Goal: Task Accomplishment & Management: Use online tool/utility

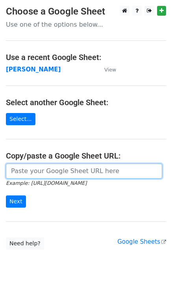
click at [25, 173] on input "url" at bounding box center [84, 171] width 156 height 15
type input "[URL][DOMAIN_NAME]"
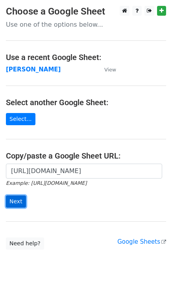
click at [15, 203] on input "Next" at bounding box center [16, 201] width 20 height 12
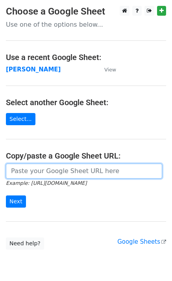
click at [19, 169] on input "url" at bounding box center [84, 171] width 156 height 15
paste input "[URL][DOMAIN_NAME]"
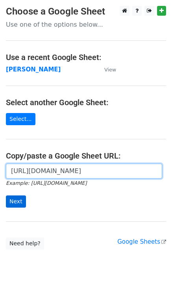
type input "[URL][DOMAIN_NAME]"
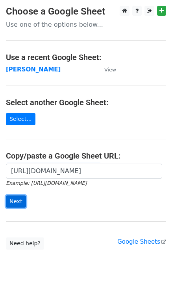
scroll to position [0, 0]
drag, startPoint x: 16, startPoint y: 195, endPoint x: 15, endPoint y: 199, distance: 4.5
click at [16, 195] on input "Next" at bounding box center [16, 201] width 20 height 12
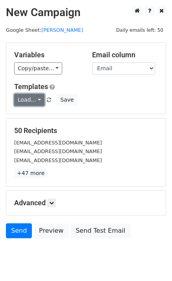
click at [40, 97] on link "Load..." at bounding box center [29, 100] width 30 height 12
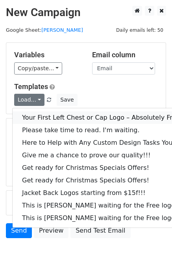
click at [42, 115] on link "Your First Left Chest or Cap Logo – Absolutely Free" at bounding box center [106, 117] width 187 height 13
